Goal: Task Accomplishment & Management: Manage account settings

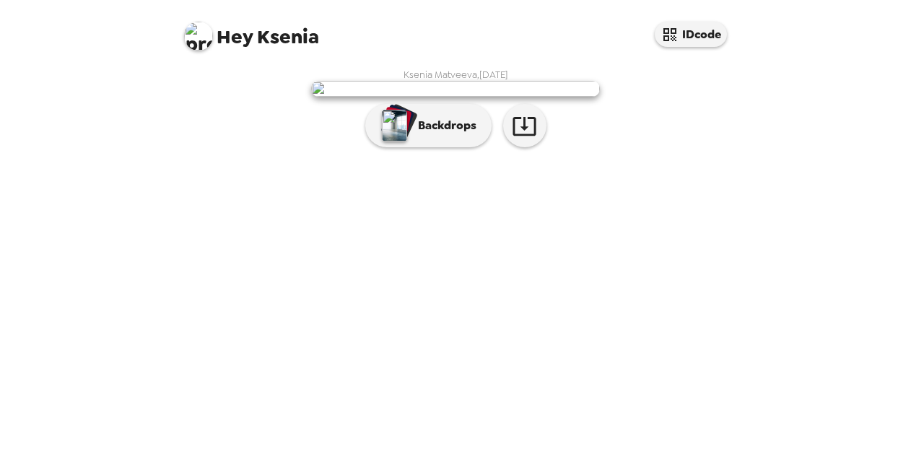
scroll to position [59, 0]
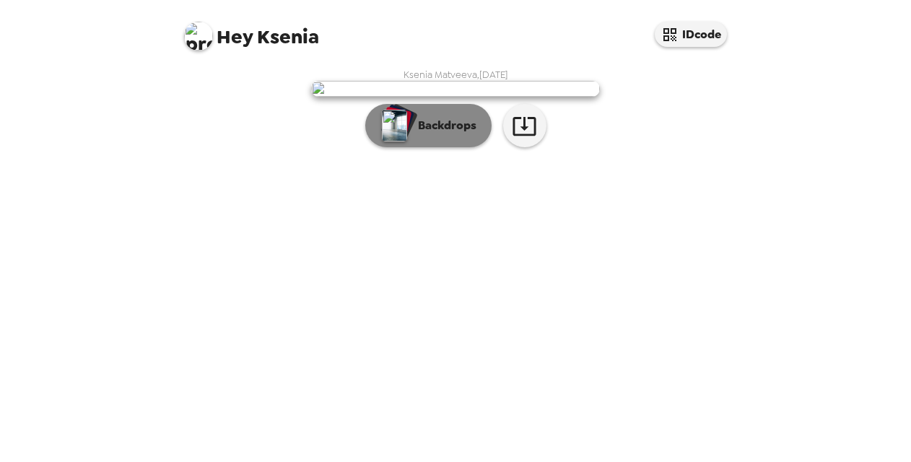
click at [421, 134] on p "Backdrops" at bounding box center [444, 125] width 66 height 17
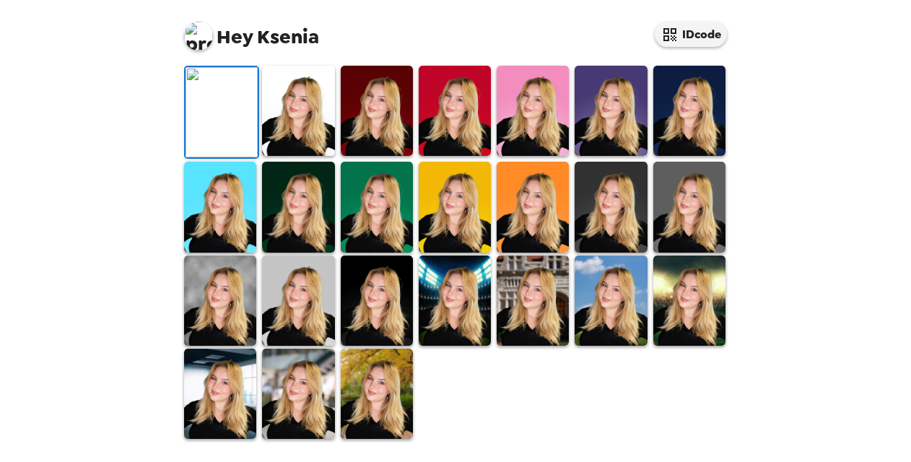
scroll to position [413, 0]
click at [310, 129] on img at bounding box center [298, 111] width 72 height 90
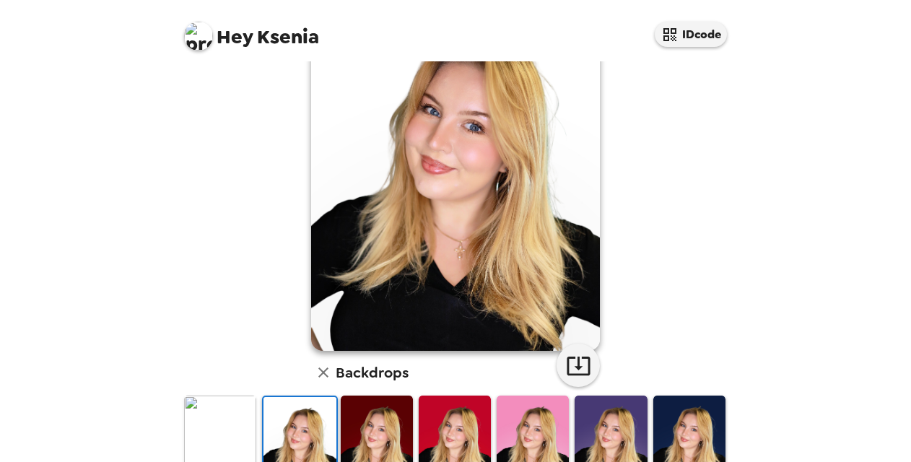
scroll to position [72, 0]
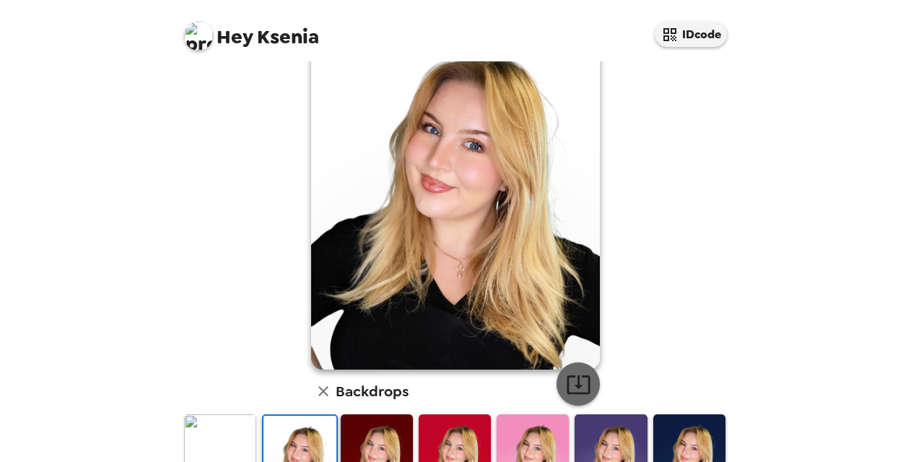
click at [571, 385] on icon "button" at bounding box center [577, 384] width 23 height 19
click at [201, 317] on div "Ksenia Matveeva , 09-26-2025 Backdrops" at bounding box center [455, 392] width 548 height 792
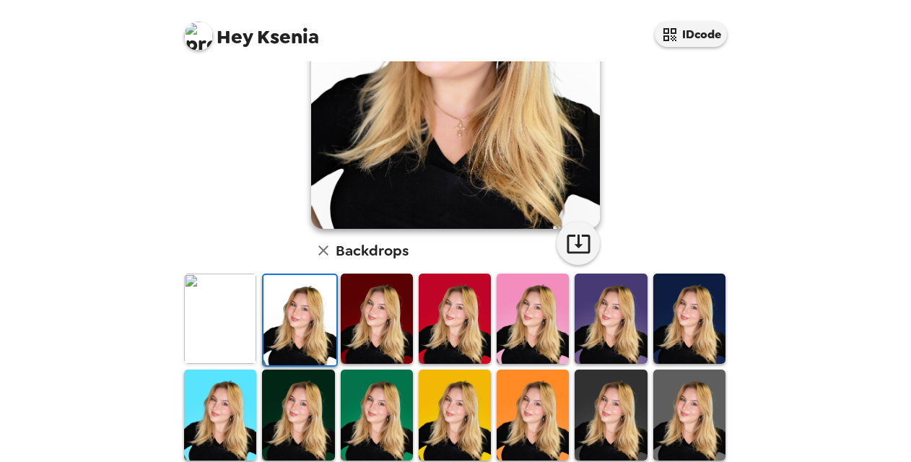
scroll to position [216, 0]
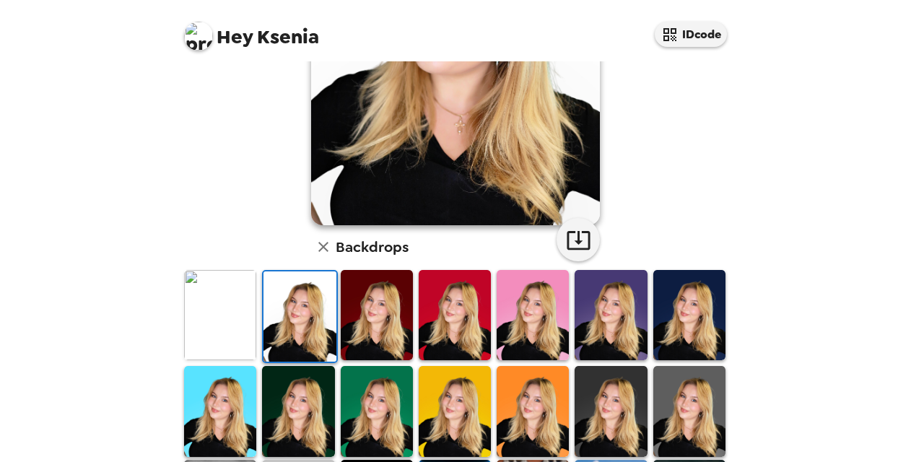
click at [305, 421] on img at bounding box center [298, 411] width 72 height 90
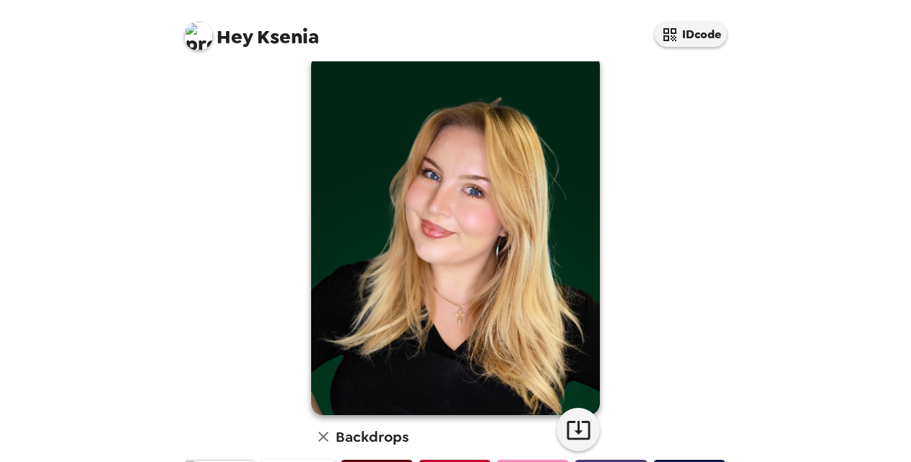
scroll to position [0, 0]
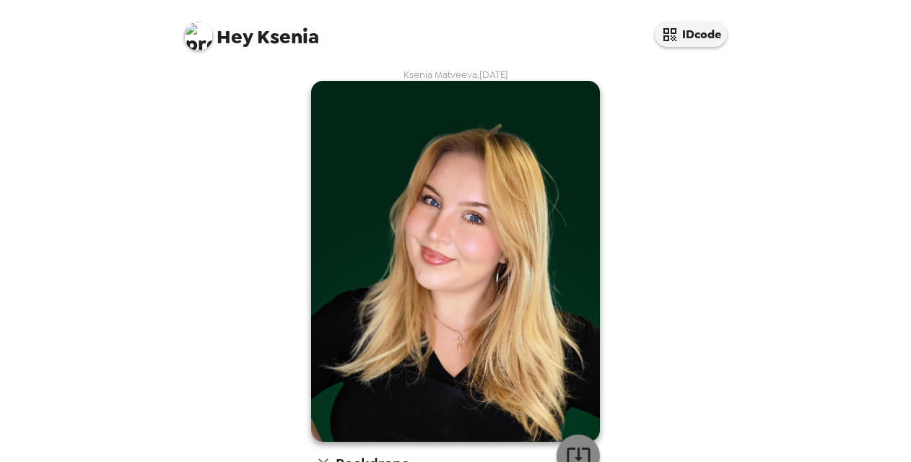
click at [566, 451] on icon "button" at bounding box center [578, 456] width 25 height 25
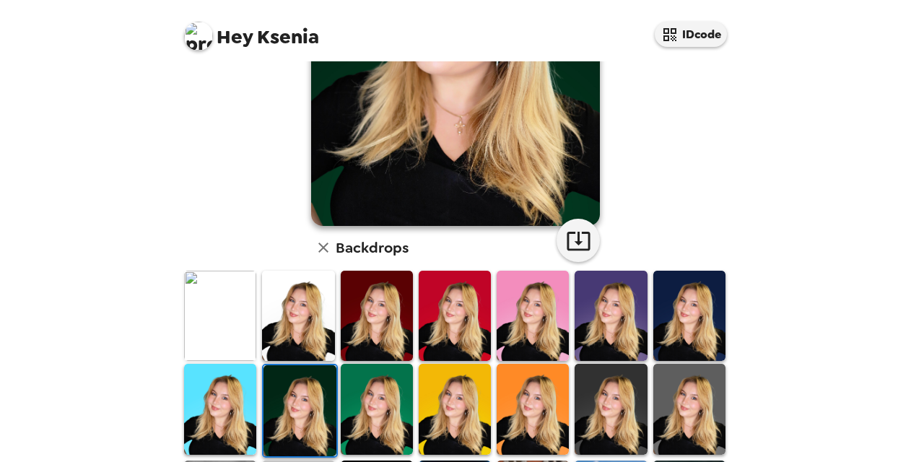
scroll to position [216, 0]
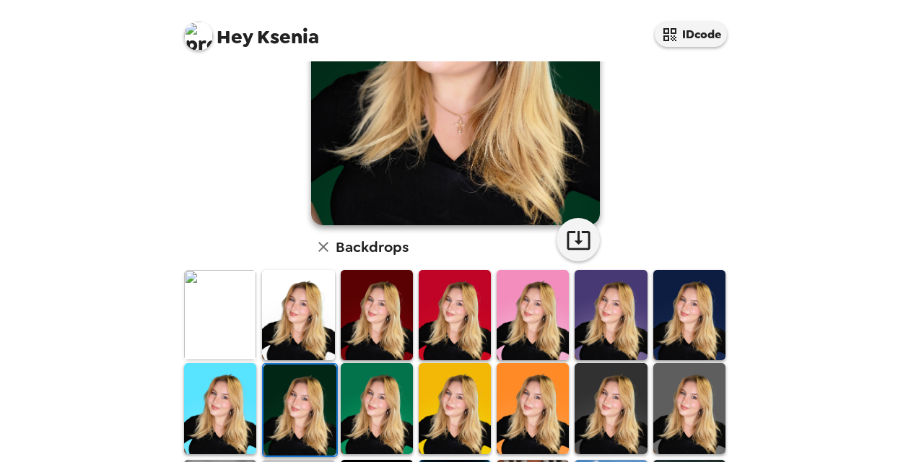
click at [130, 392] on div "Hey Ksenia IDcode Ksenia Matveeva , 09-26-2025 Backdrops" at bounding box center [455, 231] width 911 height 462
click at [670, 328] on img at bounding box center [689, 315] width 72 height 90
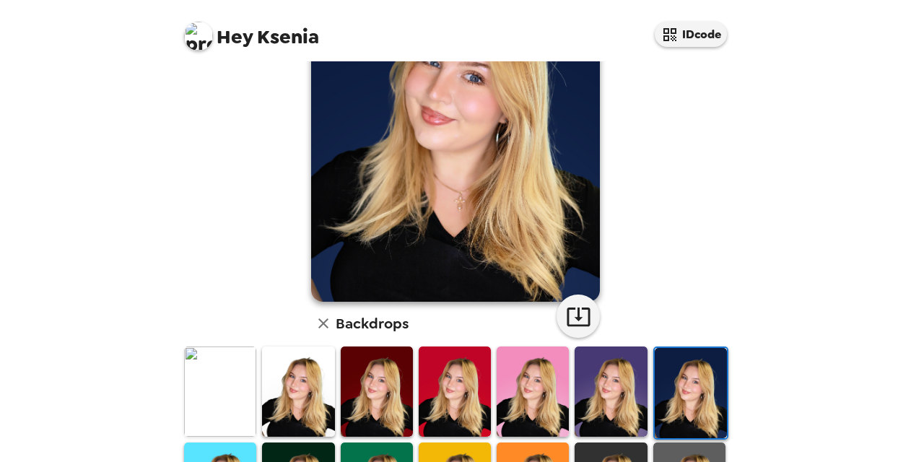
scroll to position [0, 0]
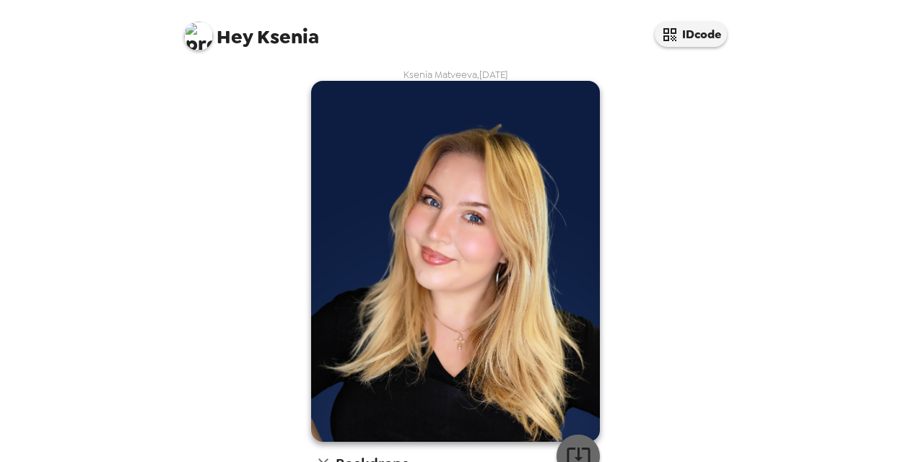
click at [566, 450] on icon "button" at bounding box center [578, 456] width 25 height 25
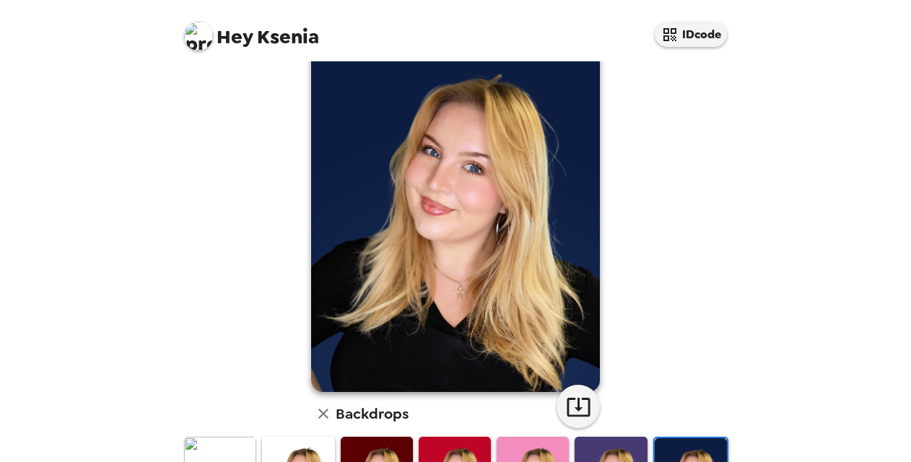
scroll to position [72, 0]
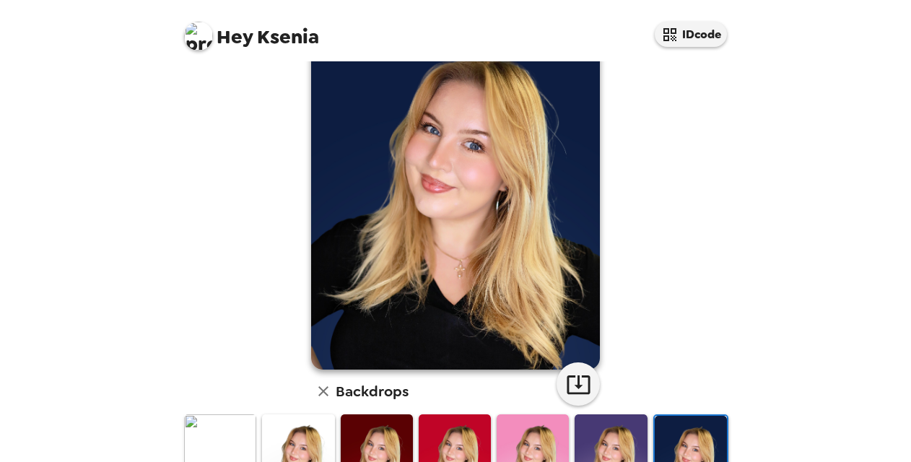
click at [144, 312] on div "Hey Ksenia IDcode Ksenia Matveeva , 09-26-2025 Backdrops" at bounding box center [455, 231] width 911 height 462
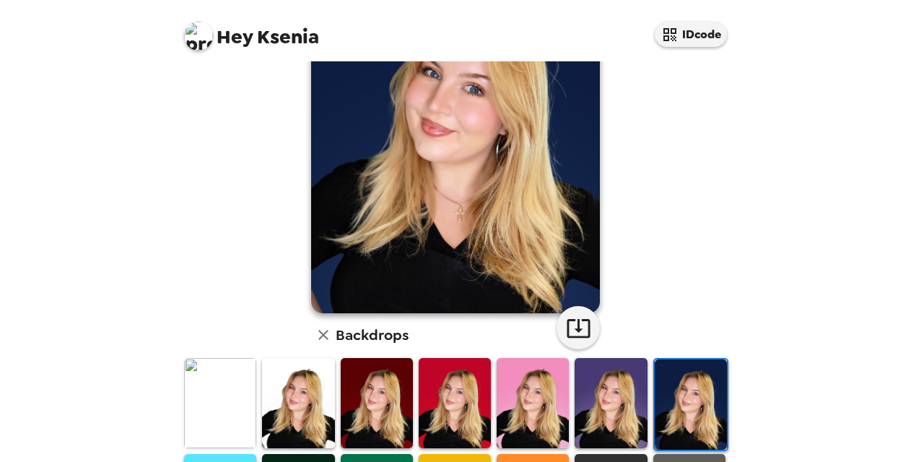
scroll to position [216, 0]
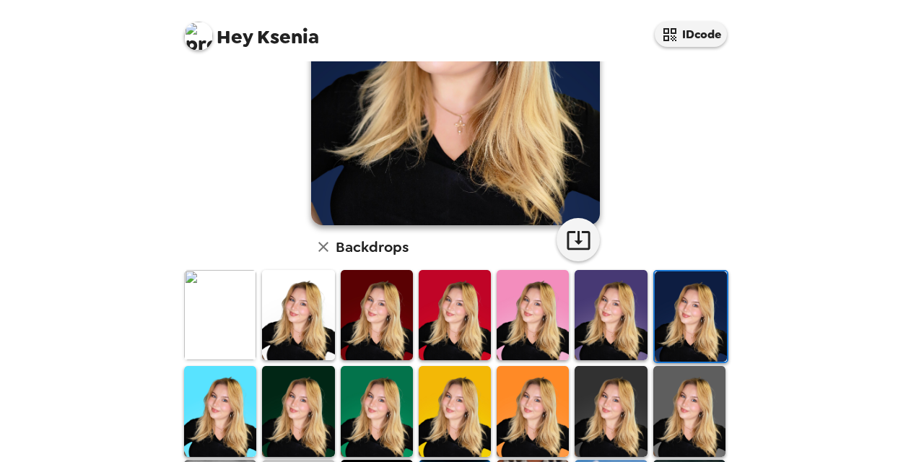
click at [215, 313] on img at bounding box center [220, 315] width 72 height 90
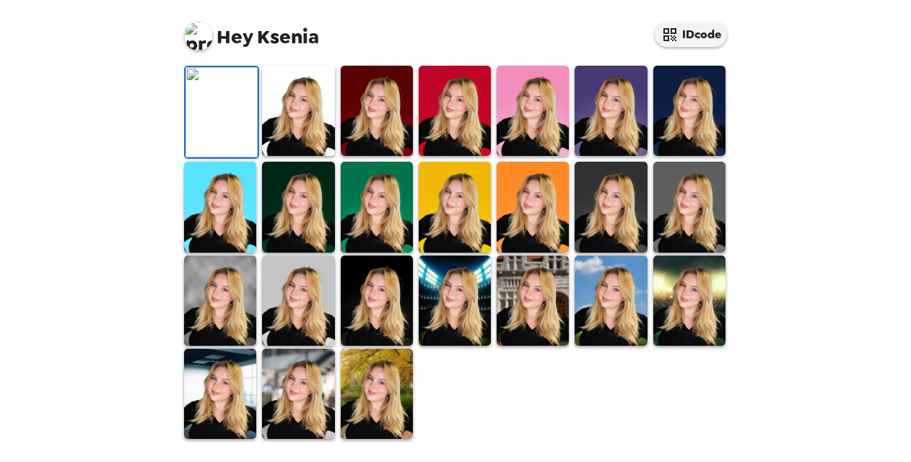
scroll to position [413, 0]
click at [367, 303] on img at bounding box center [377, 300] width 72 height 90
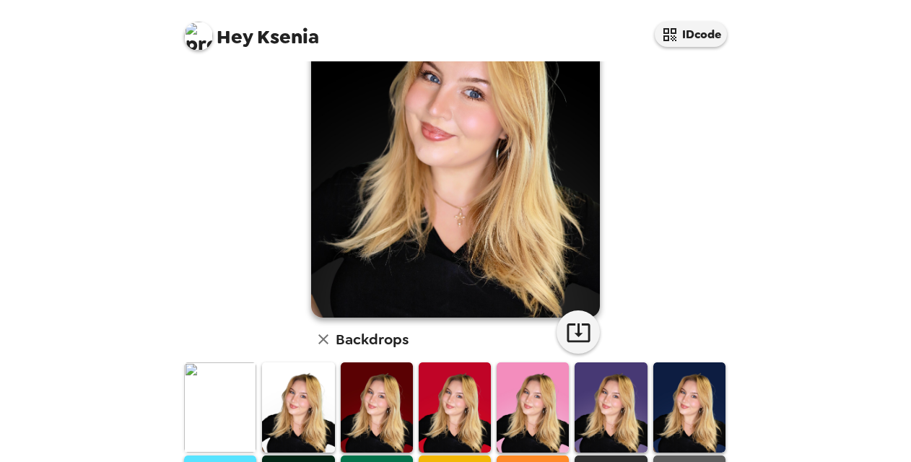
scroll to position [268, 0]
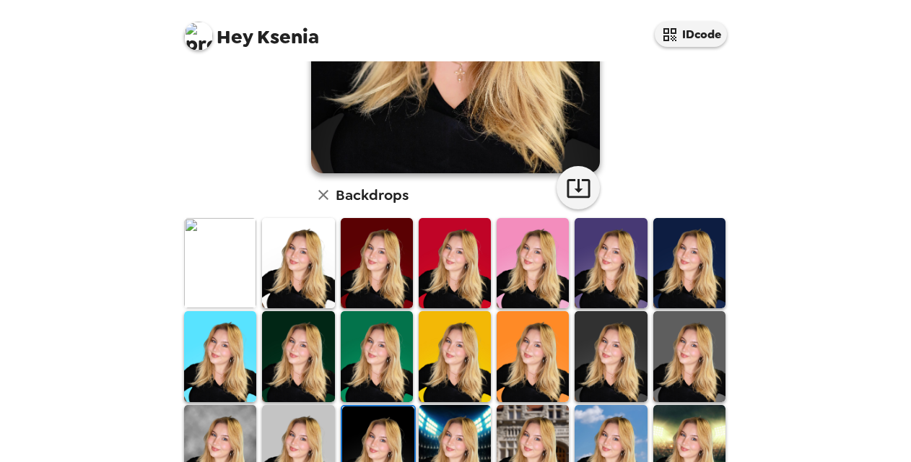
click at [602, 361] on img at bounding box center [610, 356] width 72 height 90
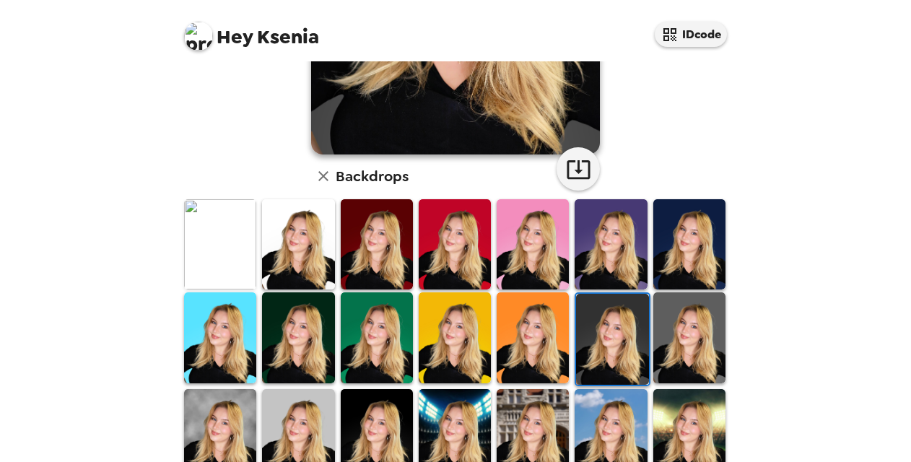
scroll to position [341, 0]
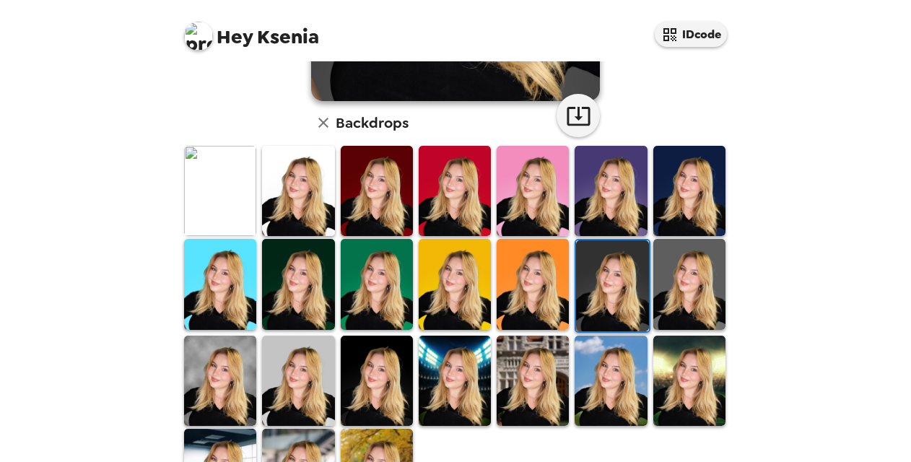
click at [367, 398] on img at bounding box center [377, 381] width 72 height 90
